Goal: Complete application form

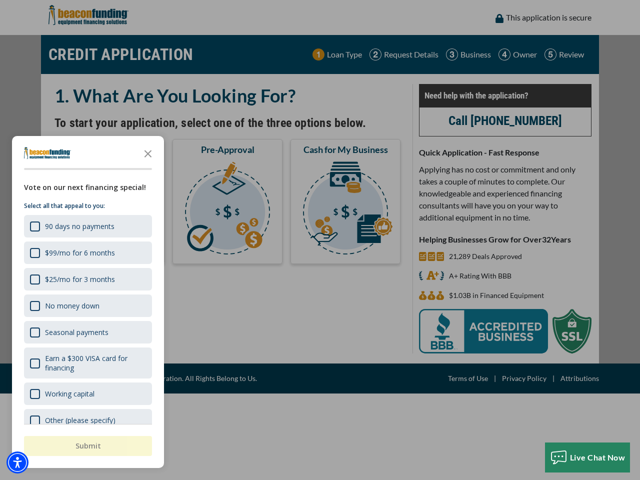
click at [320, 240] on div "button" at bounding box center [320, 240] width 640 height 480
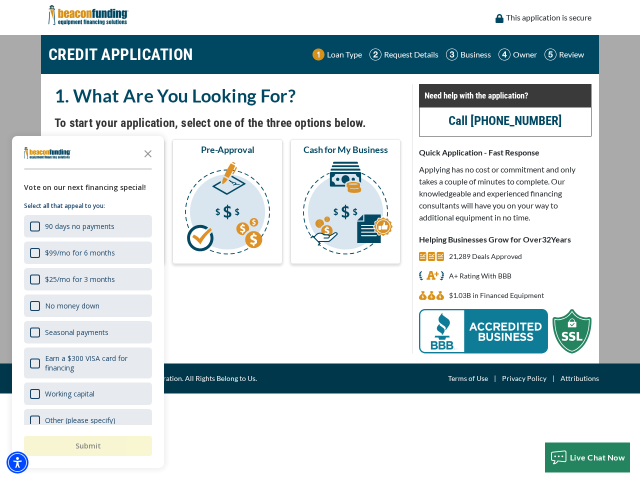
click at [17, 462] on img "Accessibility Menu" at bounding box center [17, 462] width 22 height 22
click at [320, 240] on body "Skip to main content Enable accessibility for low vision Open the accessibility…" at bounding box center [320, 240] width 640 height 480
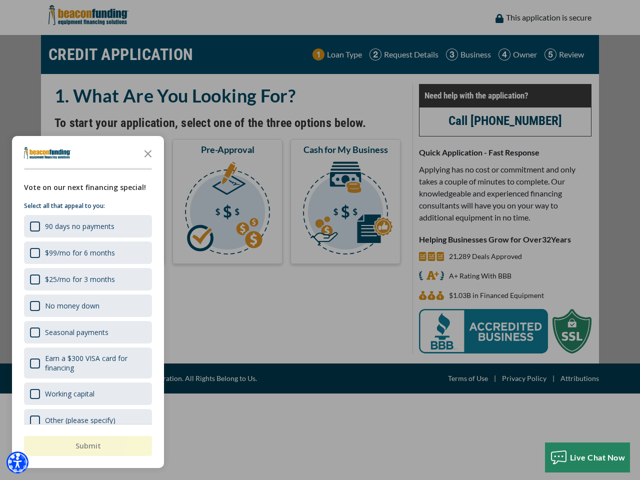
click at [148, 153] on body "Skip to main content Enable accessibility for low vision Open the accessibility…" at bounding box center [320, 240] width 640 height 480
click at [87, 226] on body "Skip to main content Enable accessibility for low vision Open the accessibility…" at bounding box center [320, 240] width 640 height 480
click at [87, 252] on body "Skip to main content Enable accessibility for low vision Open the accessibility…" at bounding box center [320, 240] width 640 height 480
click at [87, 279] on body "Skip to main content Enable accessibility for low vision Open the accessibility…" at bounding box center [320, 240] width 640 height 480
click at [87, 305] on body "Skip to main content Enable accessibility for low vision Open the accessibility…" at bounding box center [320, 240] width 640 height 480
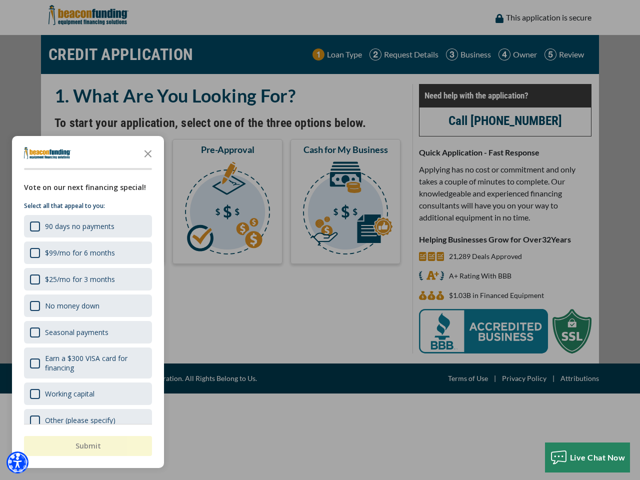
click at [87, 332] on body "Skip to main content Enable accessibility for low vision Open the accessibility…" at bounding box center [320, 240] width 640 height 480
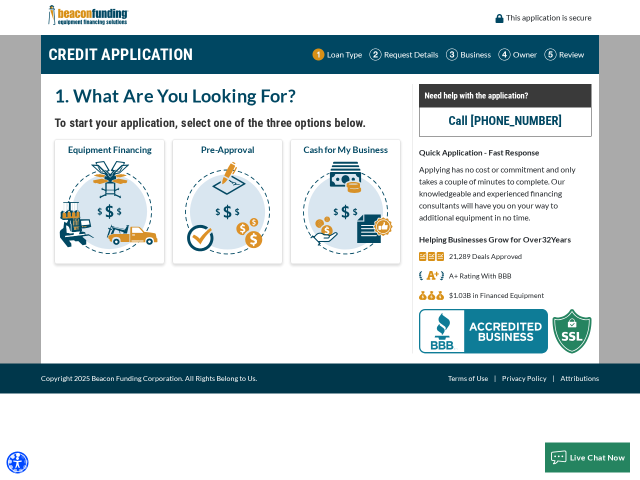
click at [87, 363] on body "Skip to main content Enable accessibility for low vision Open the accessibility…" at bounding box center [320, 240] width 640 height 480
